Goal: Transaction & Acquisition: Purchase product/service

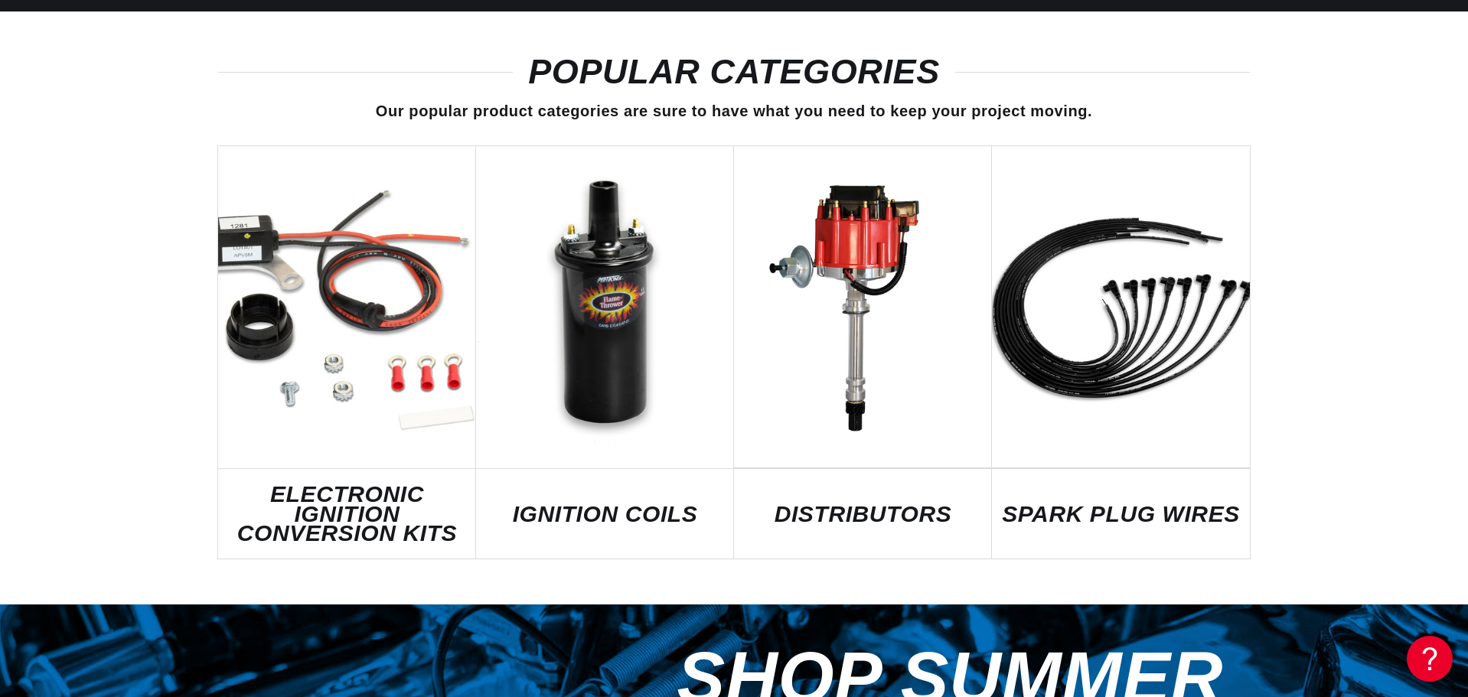
scroll to position [842, 0]
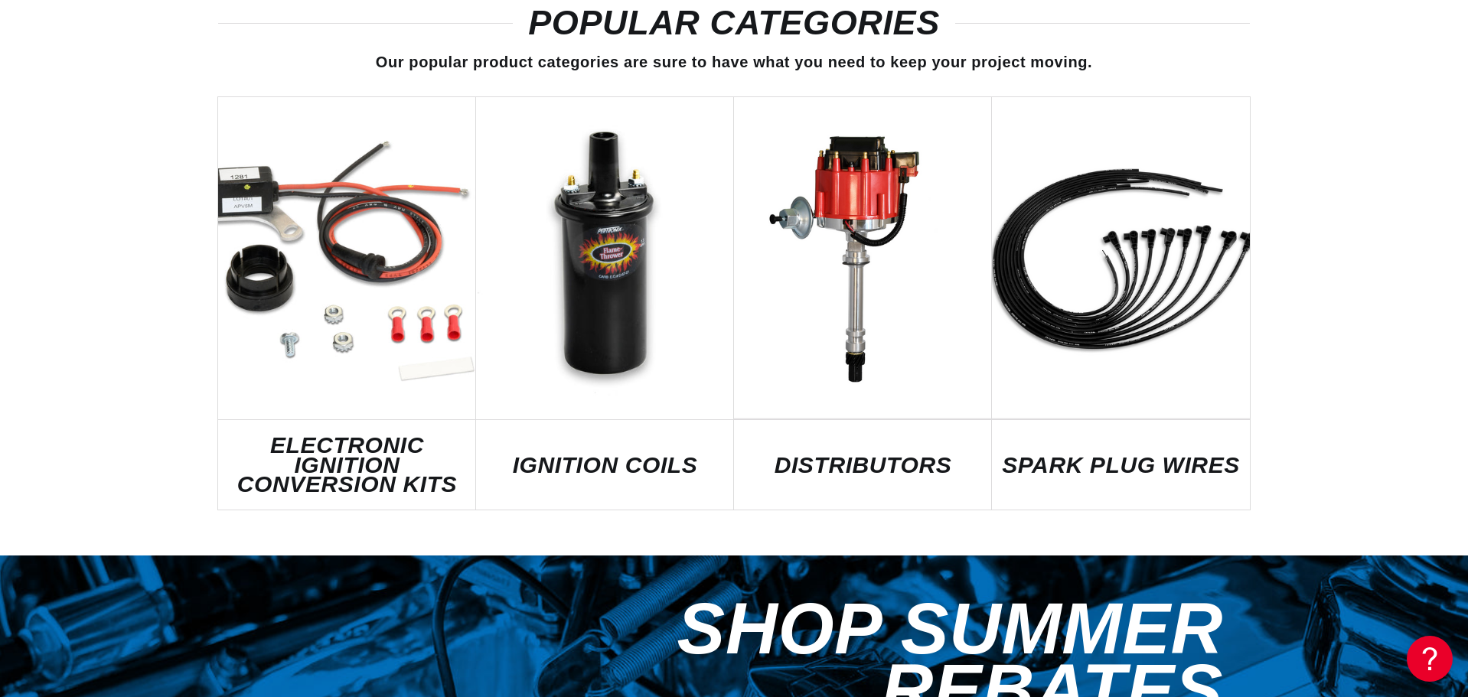
click at [1359, 355] on div "POPULAR CATEGORIES Our popular product categories are sure to have what you nee…" at bounding box center [734, 258] width 1468 height 593
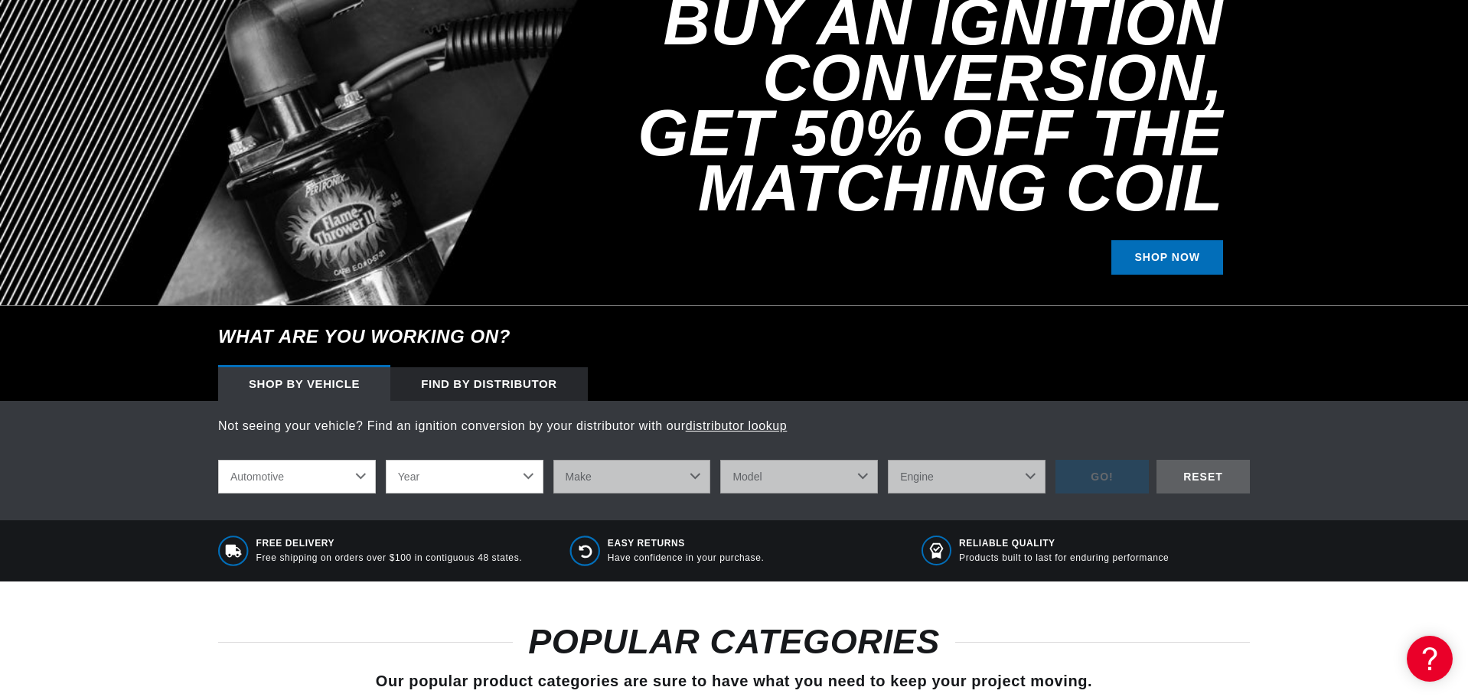
scroll to position [306, 0]
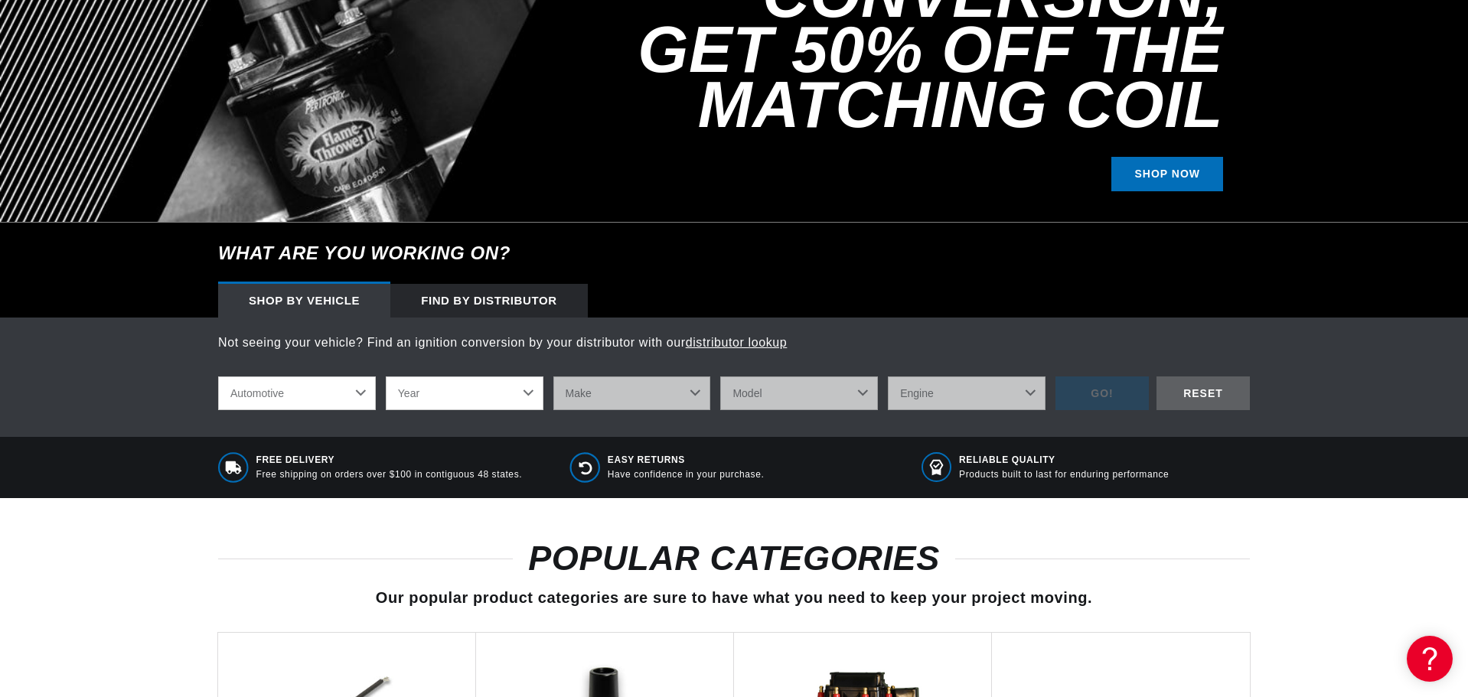
click at [359, 394] on select "Automotive Agricultural Industrial Marine Motorcycle" at bounding box center [297, 394] width 158 height 34
click at [218, 377] on select "Automotive Agricultural Industrial Marine Motorcycle" at bounding box center [297, 394] width 158 height 34
click at [430, 400] on select "Year 2022 2021 2020 2019 2018 2017 2016 2015 2014 2013 2012 2011 2010 2009 2008…" at bounding box center [465, 394] width 158 height 34
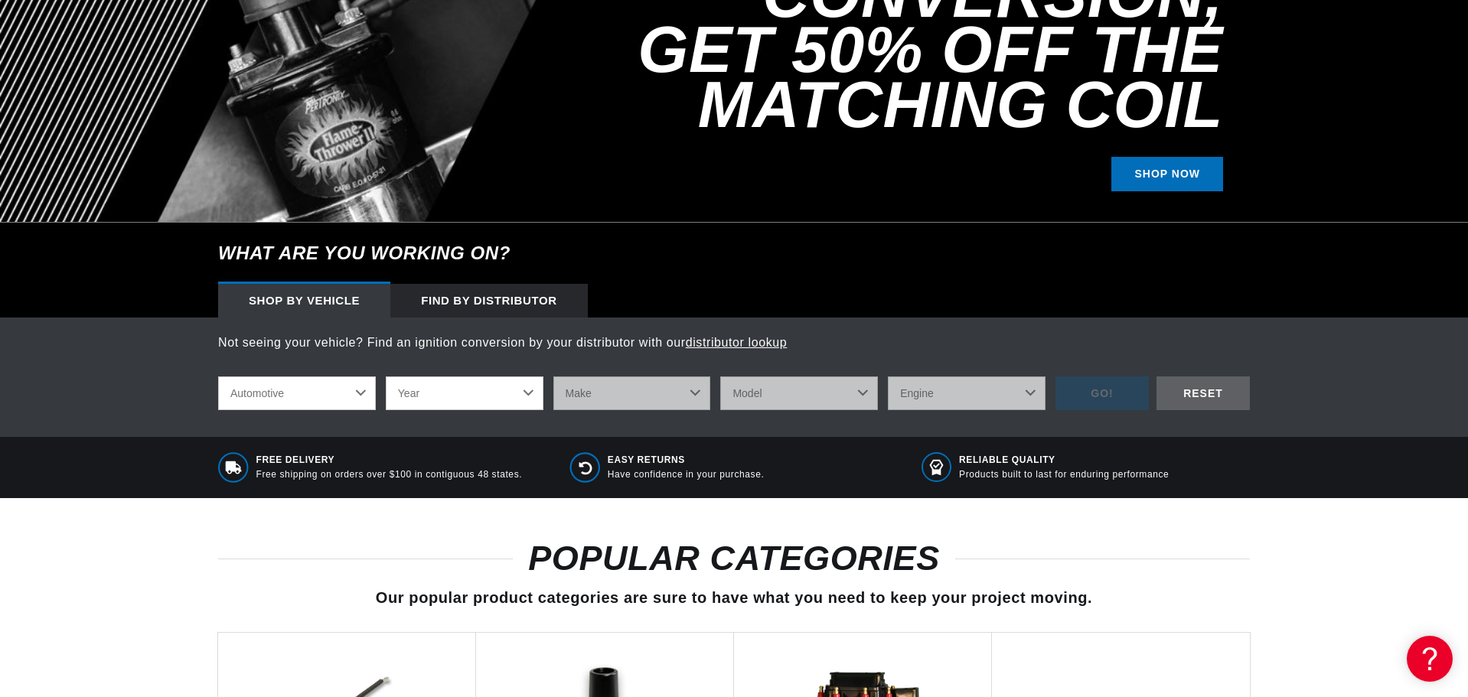
select select "1991"
click at [386, 377] on select "Year 2022 2021 2020 2019 2018 2017 2016 2015 2014 2013 2012 2011 2010 2009 2008…" at bounding box center [465, 394] width 158 height 34
select select "1991"
click at [626, 396] on select "Make Buick Cadillac Chevrolet Chrysler Dodge Ford GMC Hyundai Isuzu Jeep Lincol…" at bounding box center [632, 394] width 158 height 34
select select "Chevrolet"
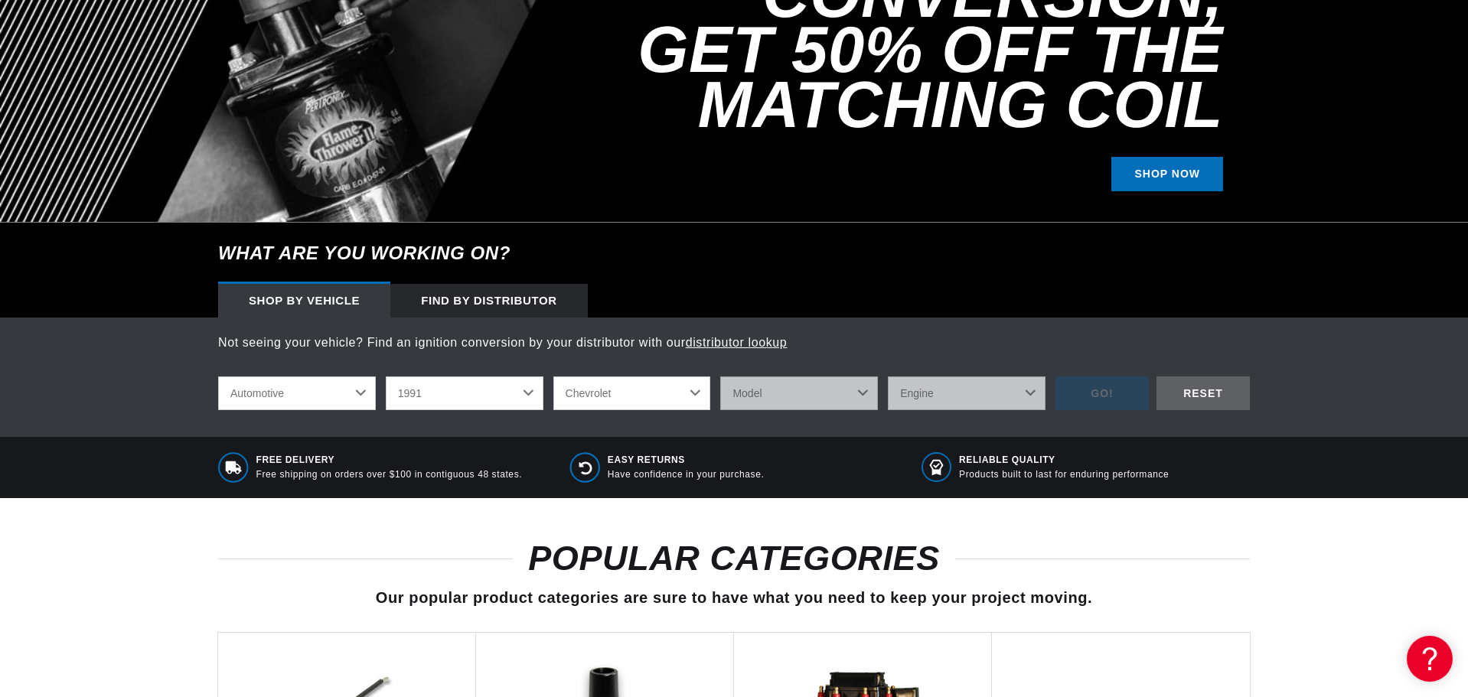
click at [553, 377] on select "Make Buick Cadillac Chevrolet Chrysler Dodge Ford GMC Hyundai Isuzu Jeep Lincol…" at bounding box center [632, 394] width 158 height 34
select select "Chevrolet"
click at [774, 397] on select "Model Astro Blazer C1500 C2500 C3500 C3500HD Camaro Caprice Commercial Chassis …" at bounding box center [799, 394] width 158 height 34
select select "K1500"
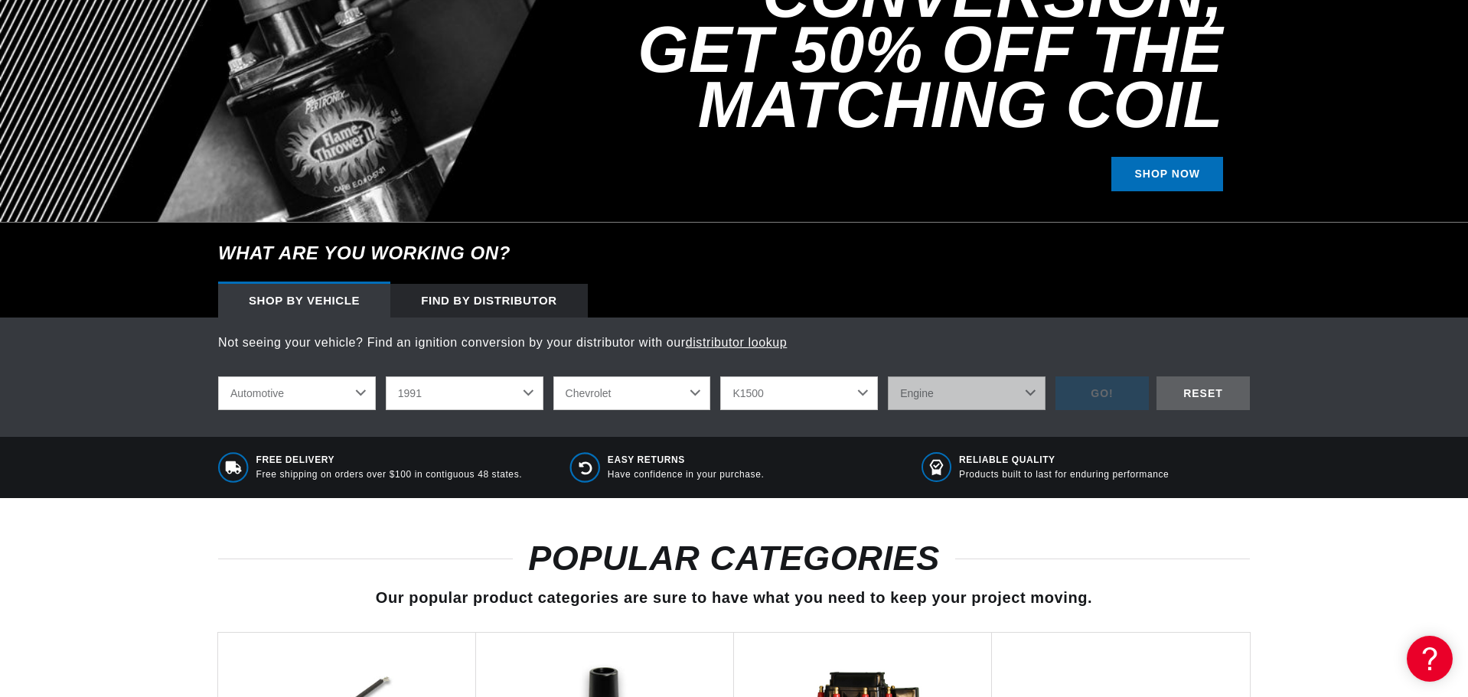
click at [720, 377] on select "Model Astro Blazer C1500 C2500 C3500 C3500HD Camaro Caprice Commercial Chassis …" at bounding box center [799, 394] width 158 height 34
select select "K1500"
click at [912, 394] on select "Engine 4.3L 5.0L 5.7L" at bounding box center [967, 394] width 158 height 34
select select "5.7L"
click at [888, 377] on select "Engine 4.3L 5.0L 5.7L" at bounding box center [967, 394] width 158 height 34
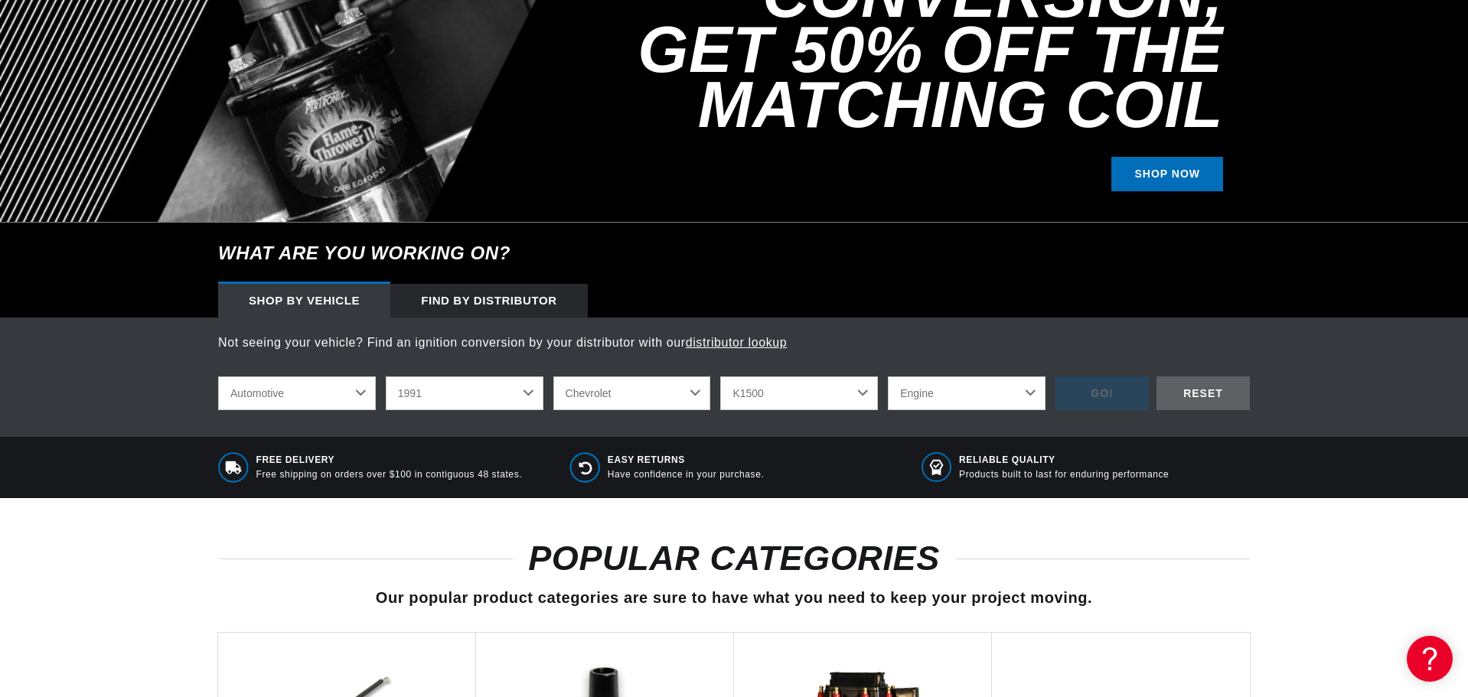
select select "5.7L"
click at [1114, 387] on div "GO!" at bounding box center [1102, 394] width 93 height 34
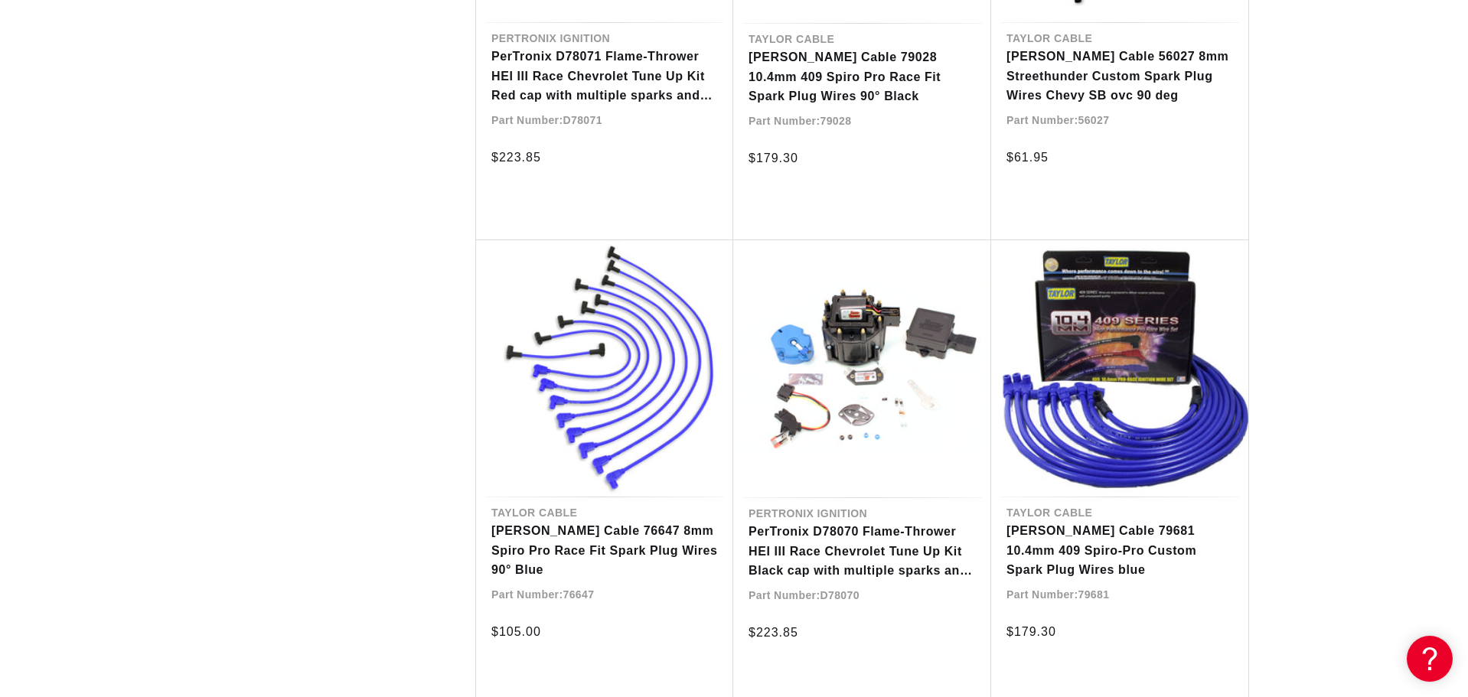
scroll to position [2985, 0]
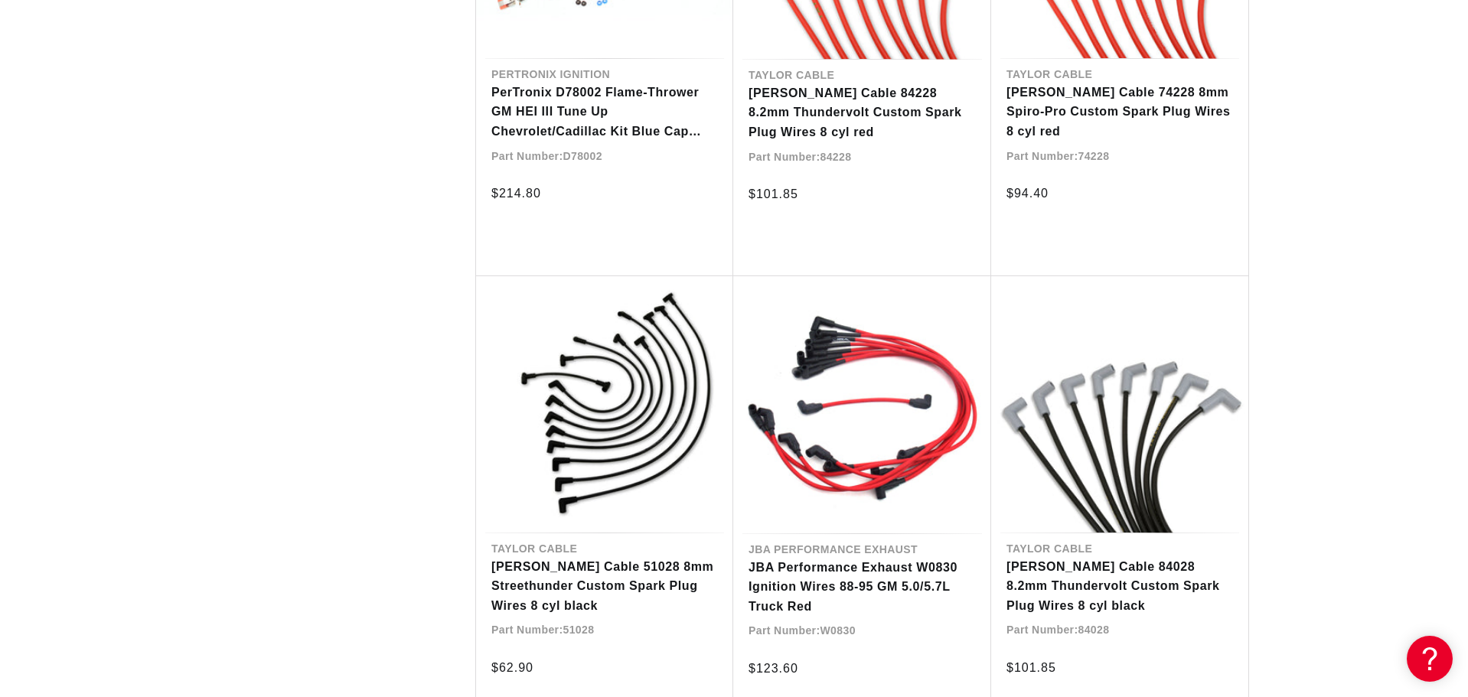
scroll to position [4624, 0]
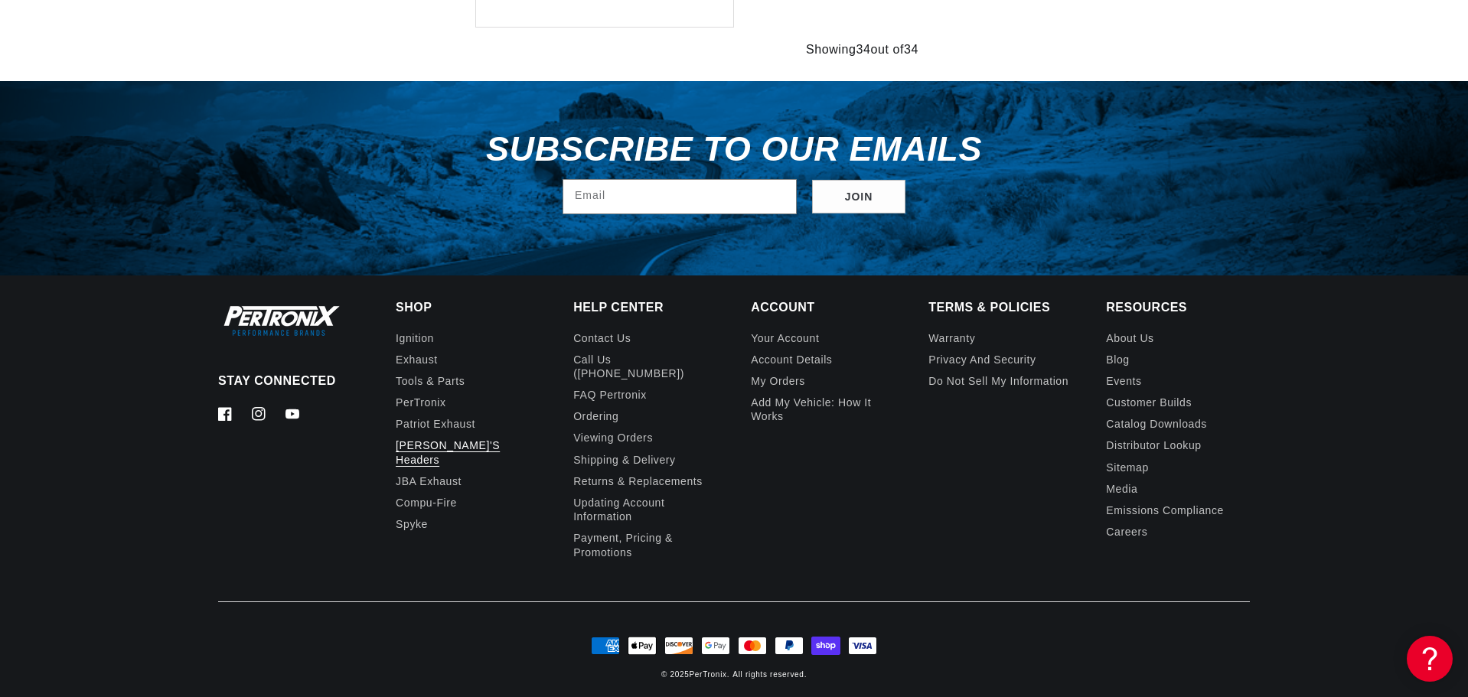
click at [430, 447] on link "[PERSON_NAME]'s Headers" at bounding box center [462, 452] width 132 height 35
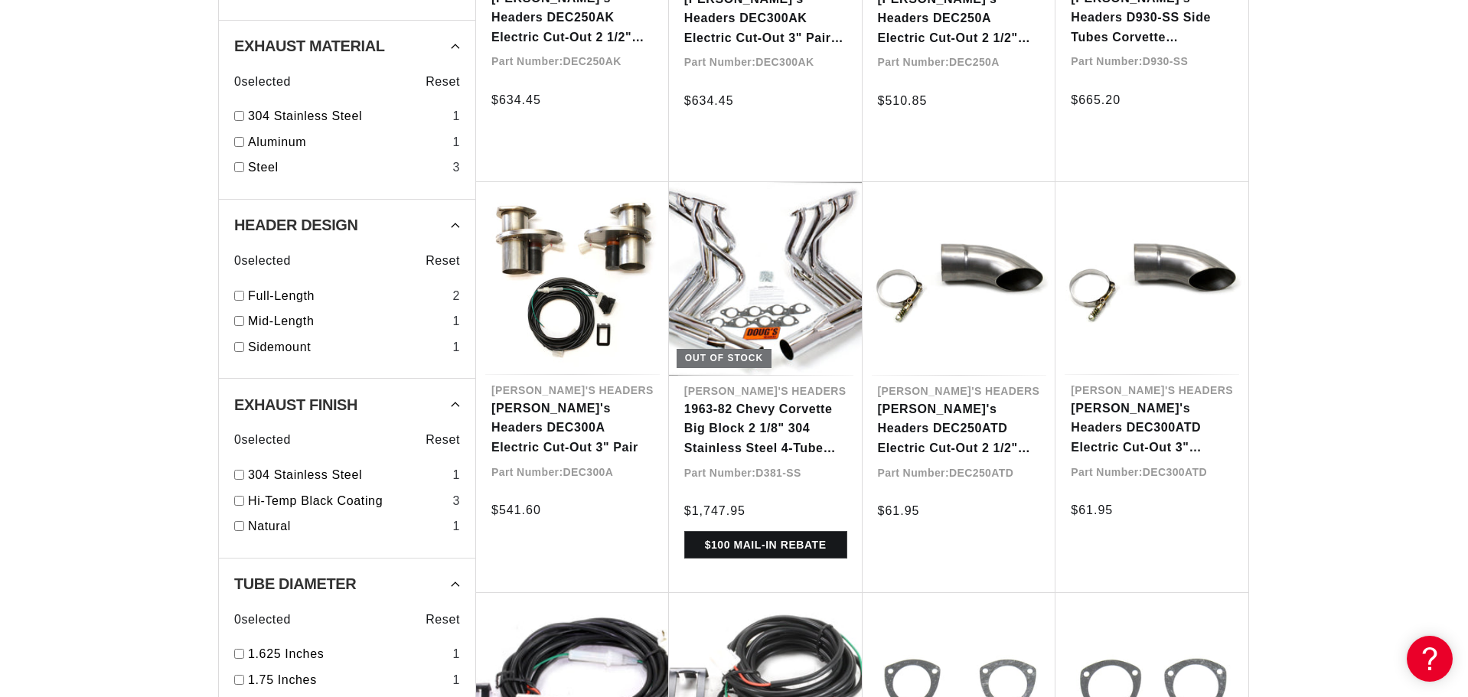
scroll to position [1072, 0]
